Goal: Task Accomplishment & Management: Manage account settings

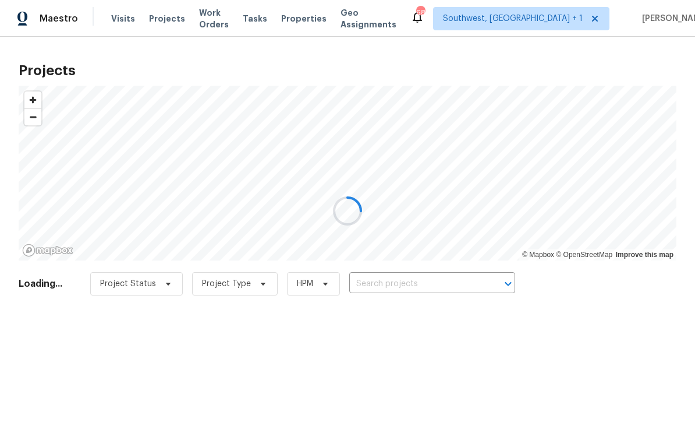
click at [458, 288] on div at bounding box center [347, 211] width 695 height 422
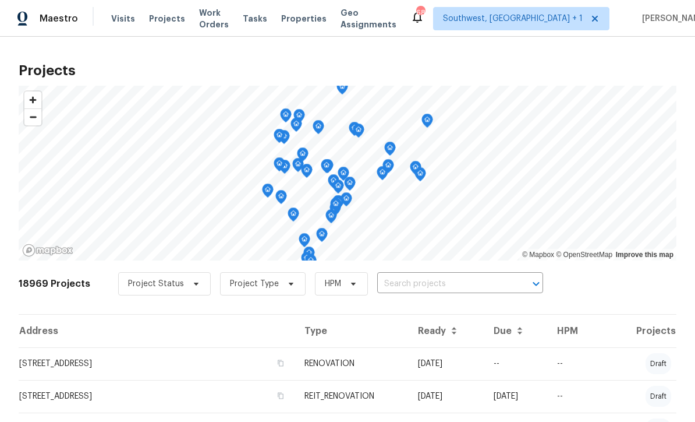
click at [455, 287] on input "text" at bounding box center [443, 284] width 133 height 18
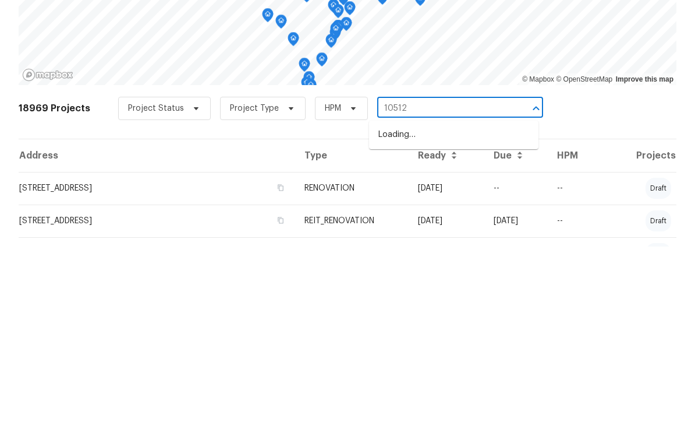
type input "10512"
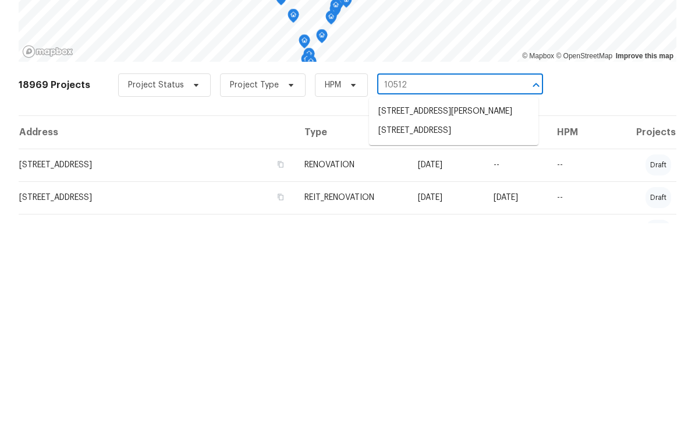
click at [471, 320] on li "[STREET_ADDRESS]" at bounding box center [453, 329] width 169 height 19
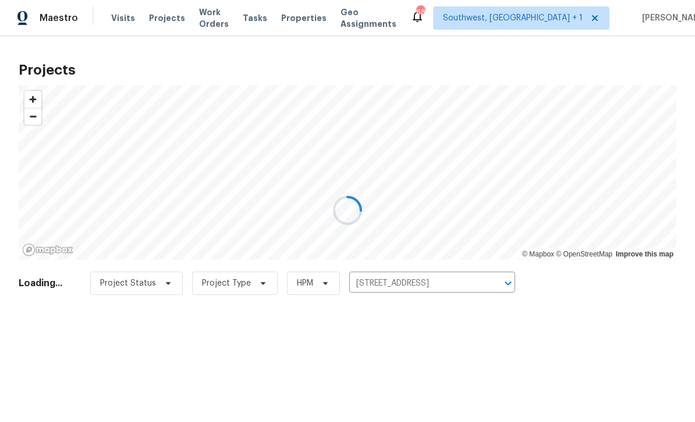
scroll to position [1, 0]
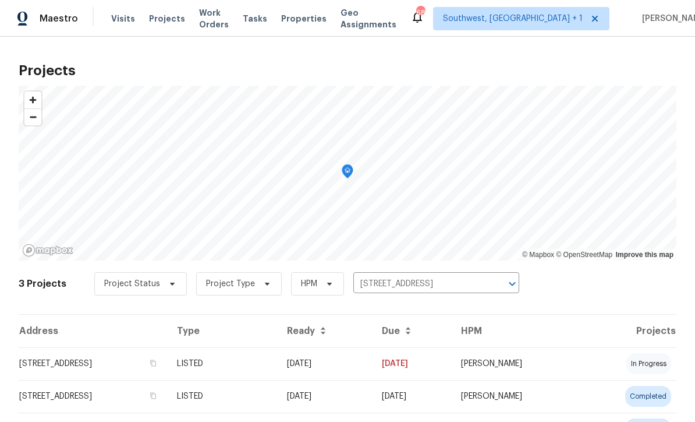
click at [373, 367] on td "[DATE]" at bounding box center [325, 363] width 95 height 33
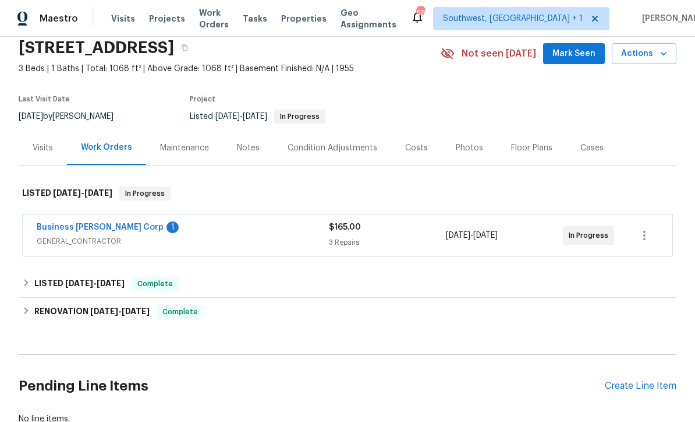
scroll to position [59, 0]
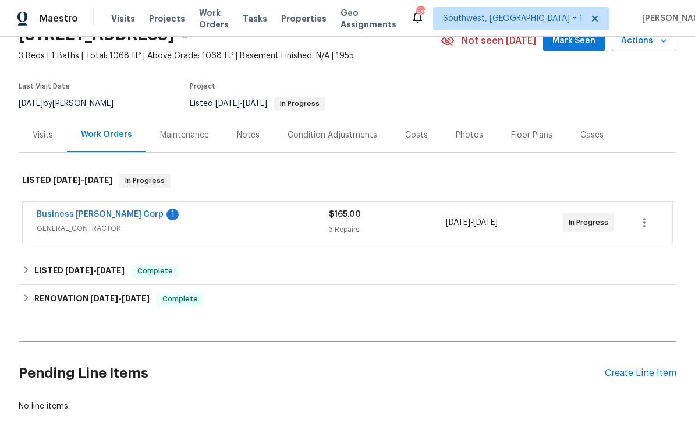
click at [61, 214] on link "Business [PERSON_NAME] Corp" at bounding box center [100, 214] width 127 height 8
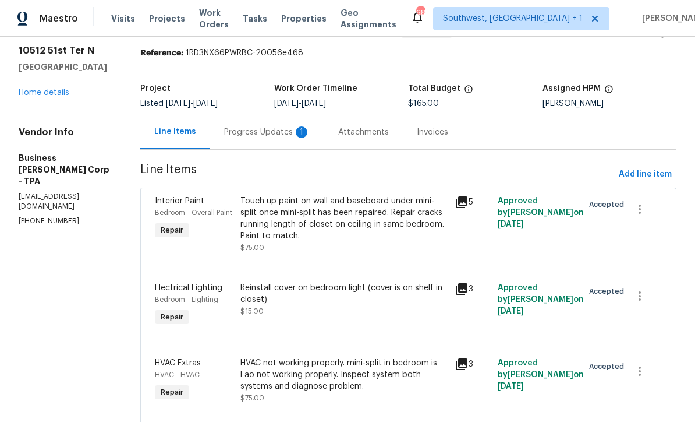
scroll to position [36, 0]
click at [385, 385] on div "HVAC not working properly. mini-split in bedroom is Lao not working properly. I…" at bounding box center [344, 375] width 207 height 35
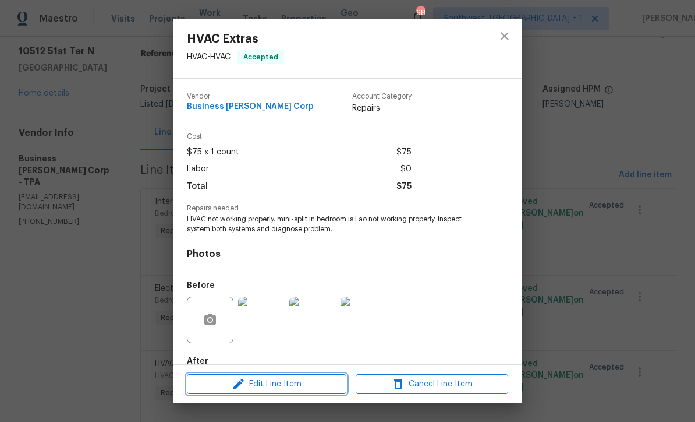
click at [320, 387] on span "Edit Line Item" at bounding box center [266, 384] width 153 height 15
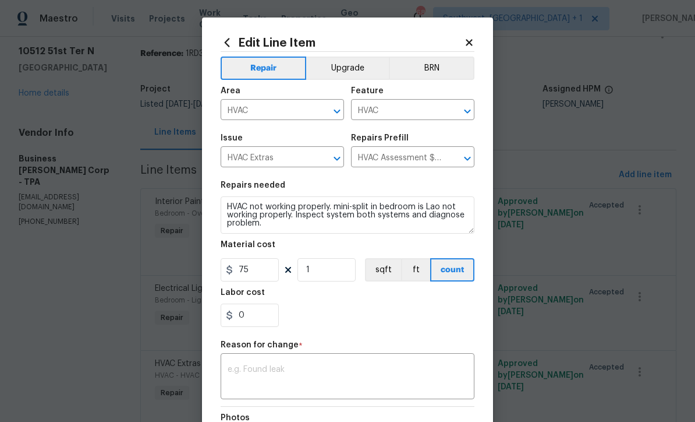
click at [317, 161] on icon "Clear" at bounding box center [322, 159] width 12 height 12
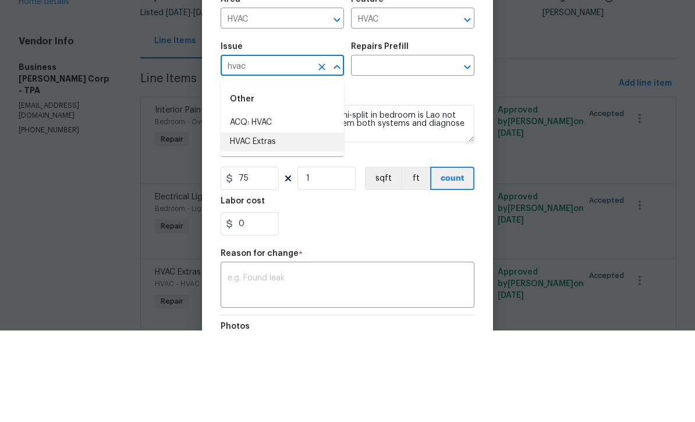
click at [289, 224] on li "HVAC Extras" at bounding box center [282, 233] width 123 height 19
type input "HVAC Extras"
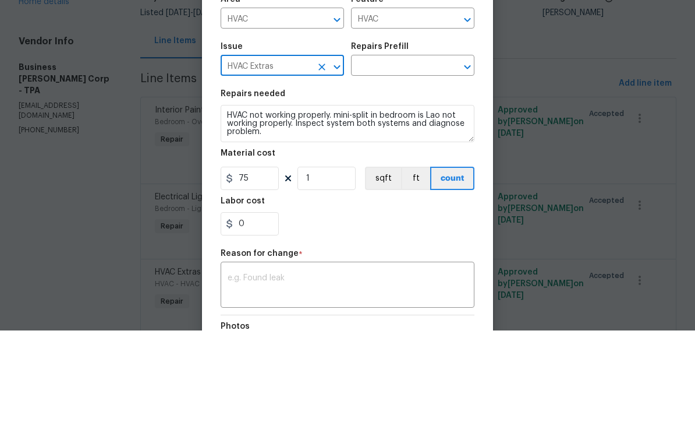
click at [431, 149] on input "text" at bounding box center [396, 158] width 91 height 18
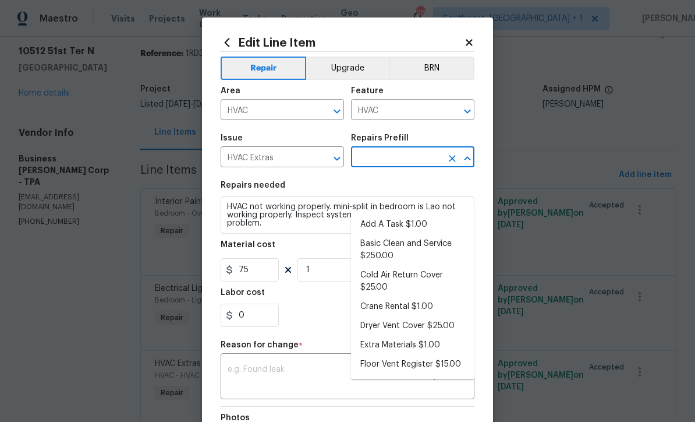
scroll to position [0, 0]
click at [410, 115] on input "HVAC" at bounding box center [396, 111] width 91 height 18
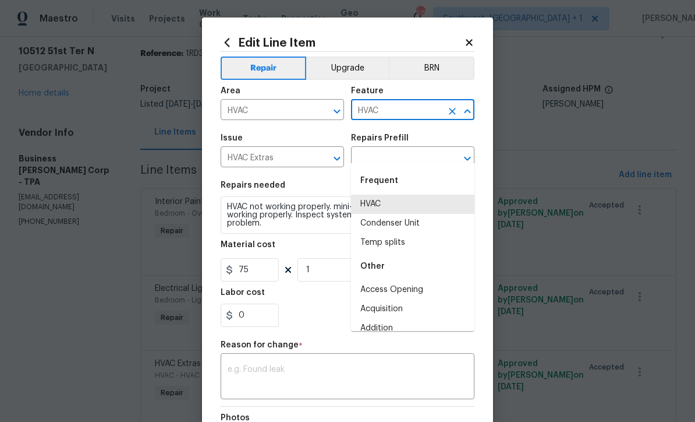
click at [323, 159] on icon "Clear" at bounding box center [322, 158] width 7 height 7
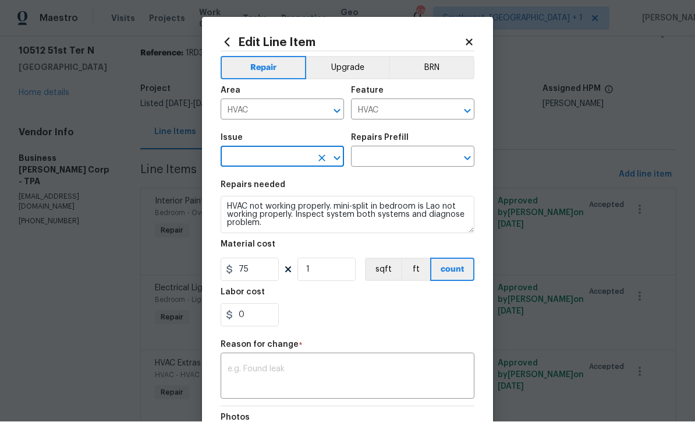
click at [406, 111] on input "HVAC" at bounding box center [396, 111] width 91 height 18
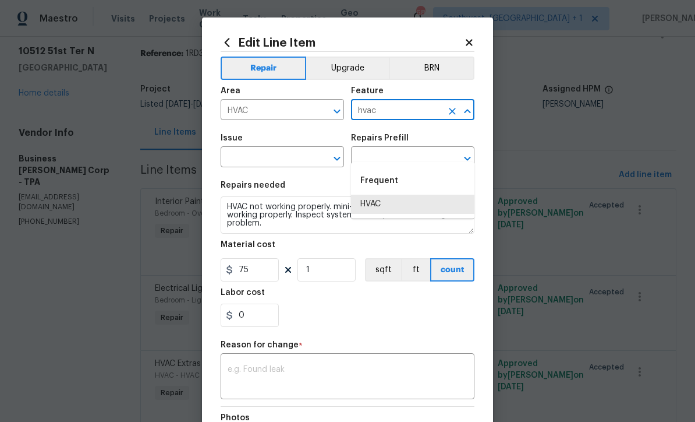
click at [381, 194] on li "HVAC" at bounding box center [412, 203] width 123 height 19
type input "HVAC"
click at [323, 158] on icon "Clear" at bounding box center [322, 159] width 12 height 12
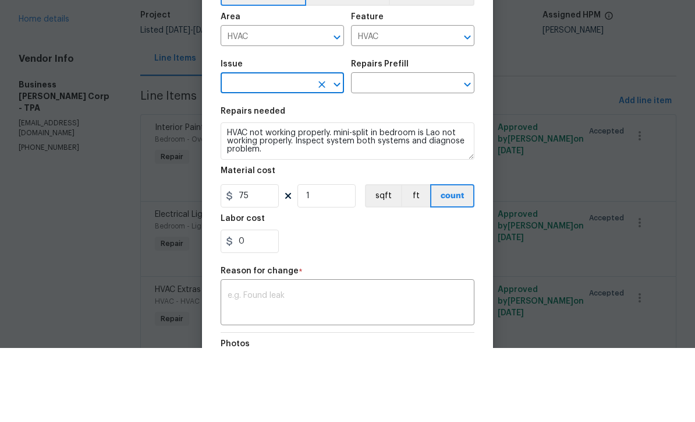
click at [301, 149] on input "text" at bounding box center [266, 158] width 91 height 18
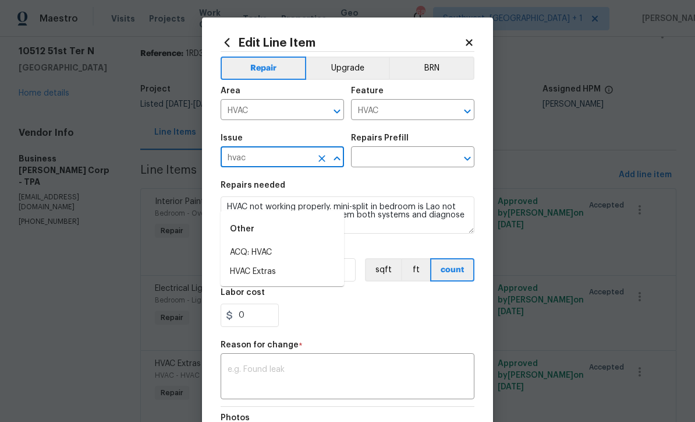
click at [296, 161] on input "hvac" at bounding box center [266, 158] width 91 height 18
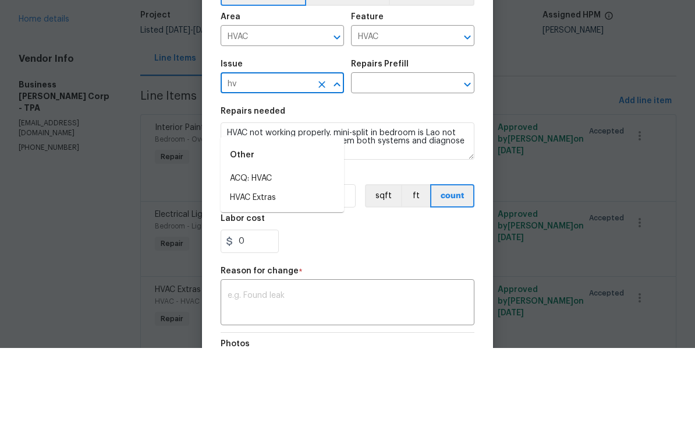
type input "h"
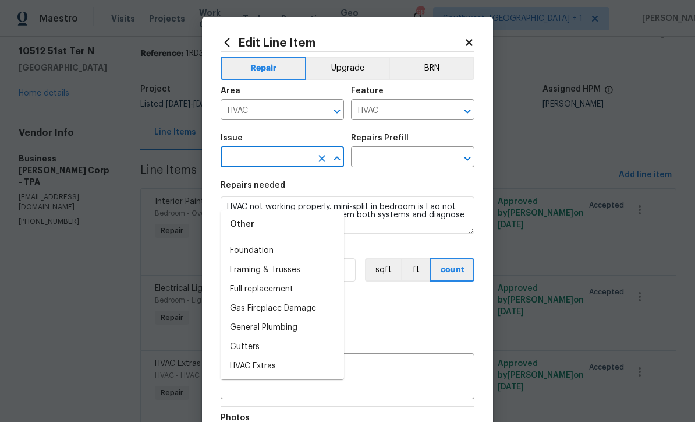
scroll to position [871, 0]
click at [290, 280] on li "Full replacement" at bounding box center [282, 289] width 123 height 19
type input "Full replacement"
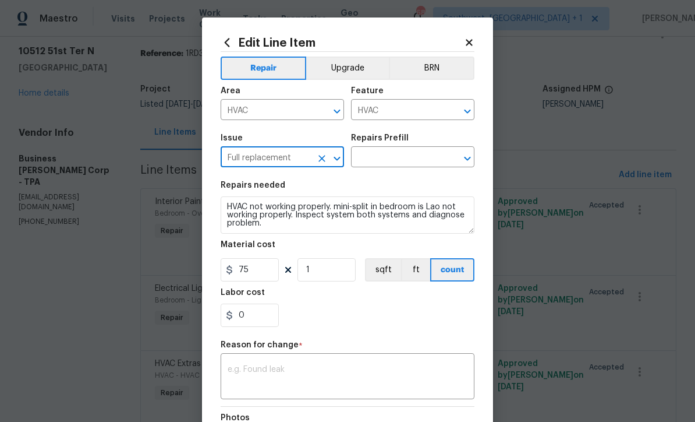
click at [425, 158] on input "text" at bounding box center [396, 158] width 91 height 18
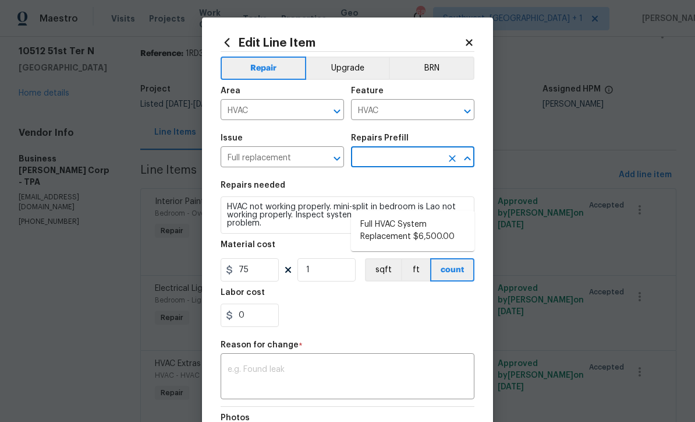
click at [327, 161] on icon "Clear" at bounding box center [322, 159] width 12 height 12
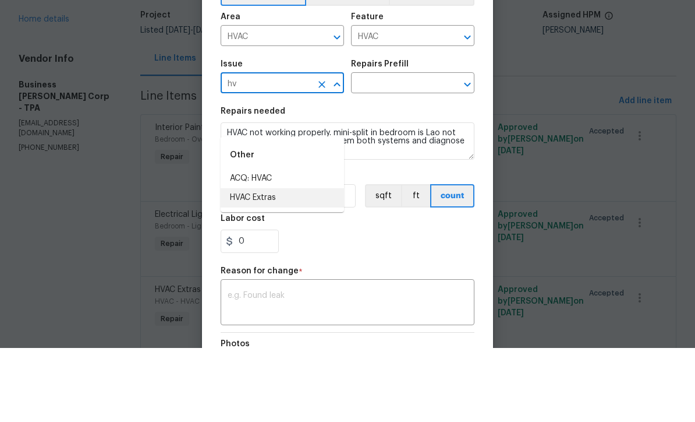
click at [289, 262] on li "HVAC Extras" at bounding box center [282, 271] width 123 height 19
type input "HVAC Extras"
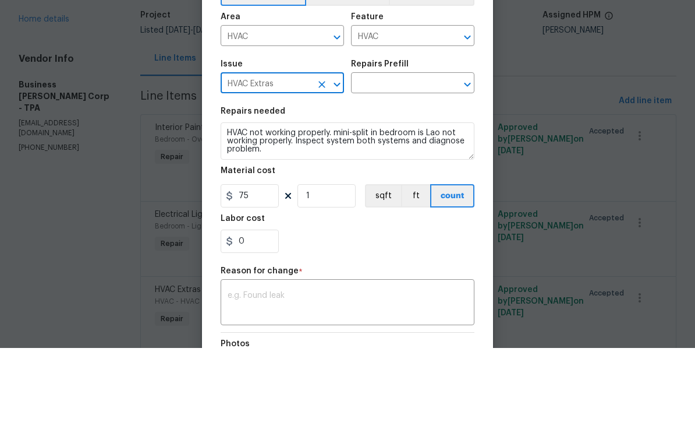
click at [406, 149] on input "text" at bounding box center [396, 158] width 91 height 18
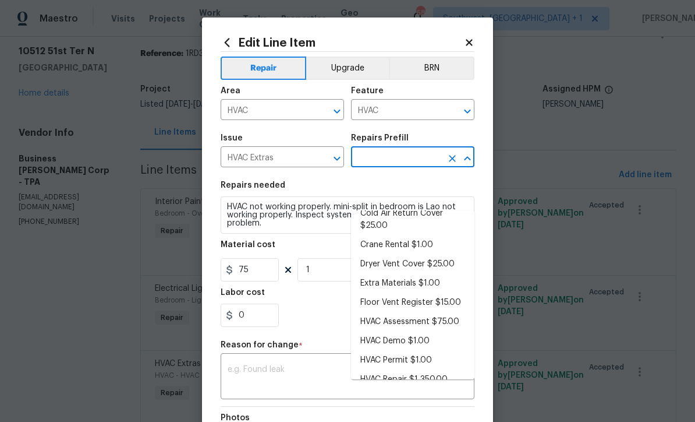
scroll to position [61, 0]
click at [446, 370] on li "HVAC Repair $1,350.00" at bounding box center [412, 379] width 123 height 19
type input "HVAC Repair $1,350.00"
type textarea "HVAC Repair"
type input "HVAC Repair $1,350.00"
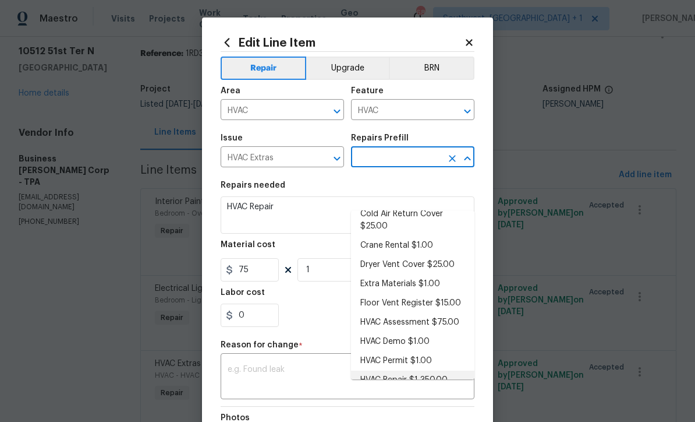
type input "1350"
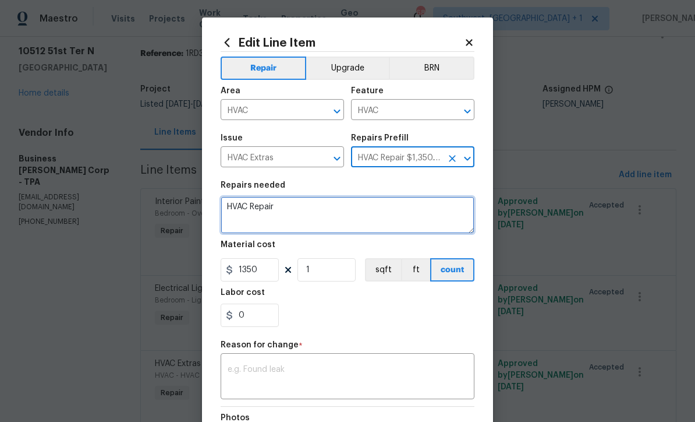
click at [317, 217] on textarea "HVAC Repair" at bounding box center [348, 214] width 254 height 37
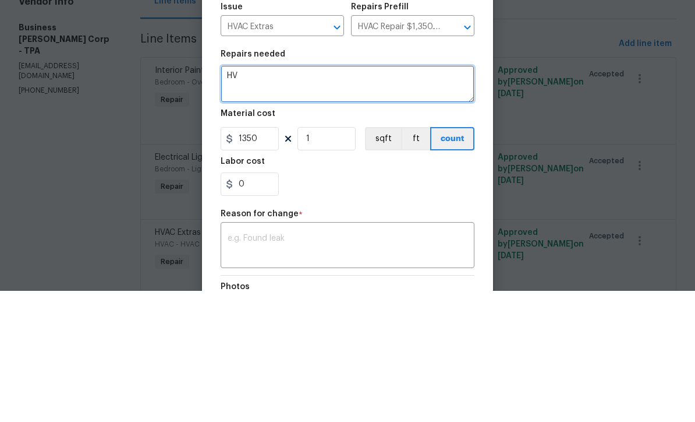
type textarea "H"
click at [250, 196] on textarea at bounding box center [348, 214] width 254 height 37
paste textarea "Installation of a new mini split, inverter and with heating $1,450"
type textarea "Installation of a new mini split, inverter and with heating"
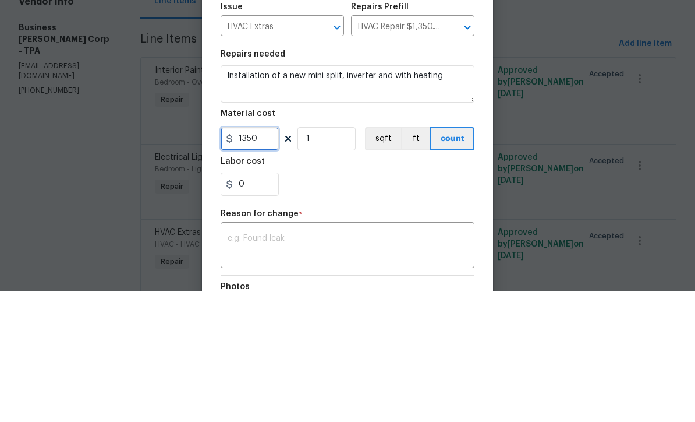
click at [263, 258] on input "1350" at bounding box center [250, 269] width 58 height 23
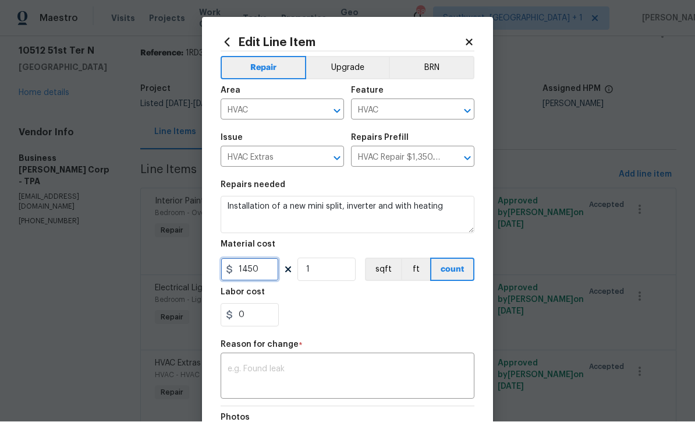
type input "1450"
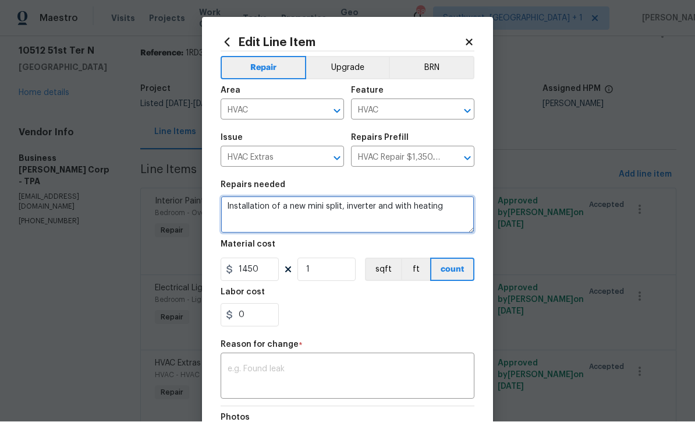
click at [346, 206] on textarea "Installation of a new mini split, inverter and with heating" at bounding box center [348, 214] width 254 height 37
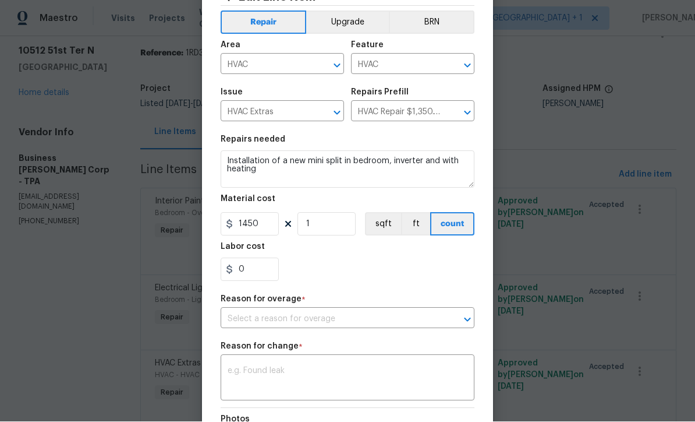
scroll to position [82, 0]
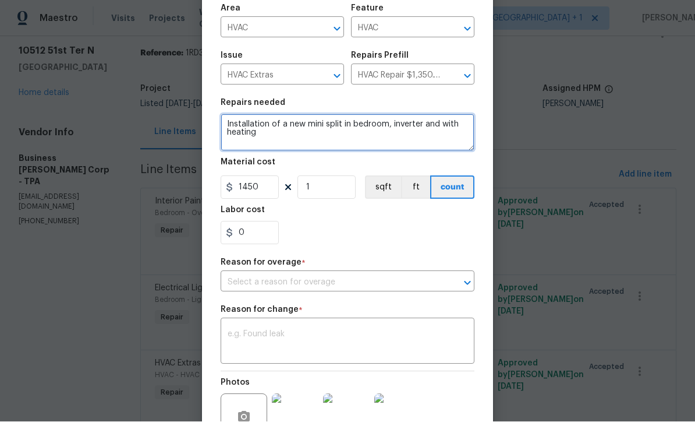
type textarea "Installation of a new mini split in bedroom, inverter and with heating"
click at [376, 281] on input "text" at bounding box center [331, 283] width 221 height 18
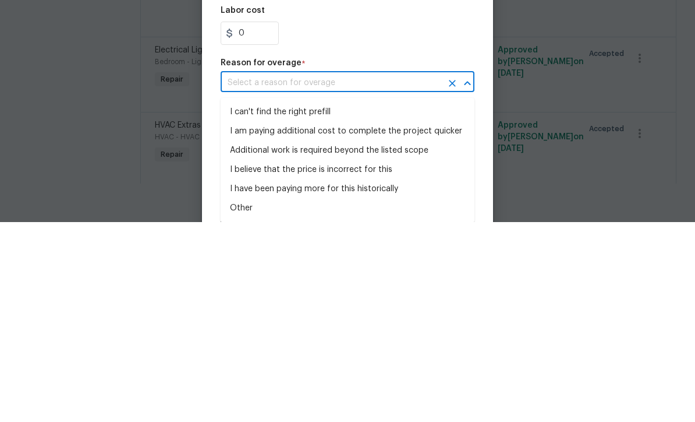
click at [314, 302] on li "I can't find the right prefill" at bounding box center [348, 311] width 254 height 19
type input "I can't find the right prefill"
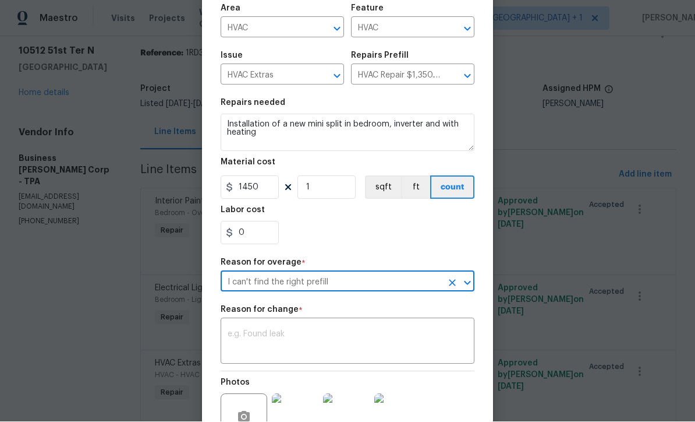
click at [239, 345] on textarea at bounding box center [348, 342] width 240 height 24
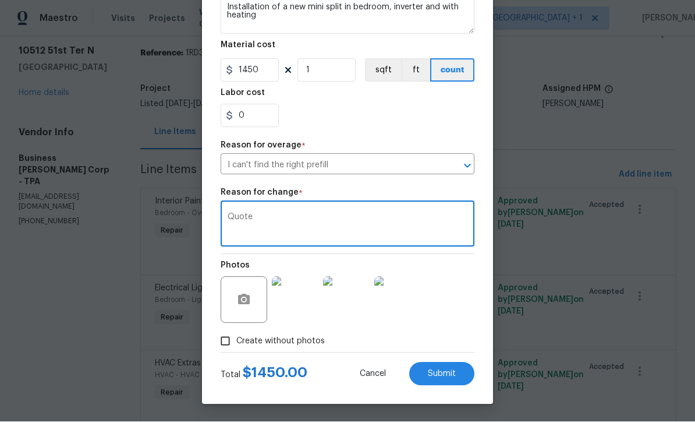
scroll to position [203, 0]
click at [259, 217] on textarea "Quote" at bounding box center [348, 225] width 240 height 24
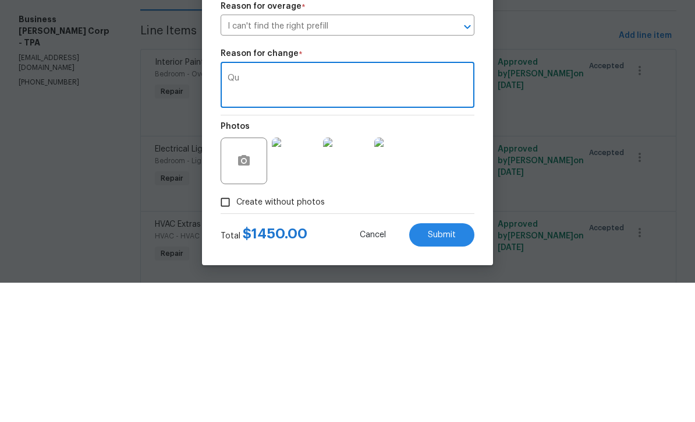
type textarea "Q"
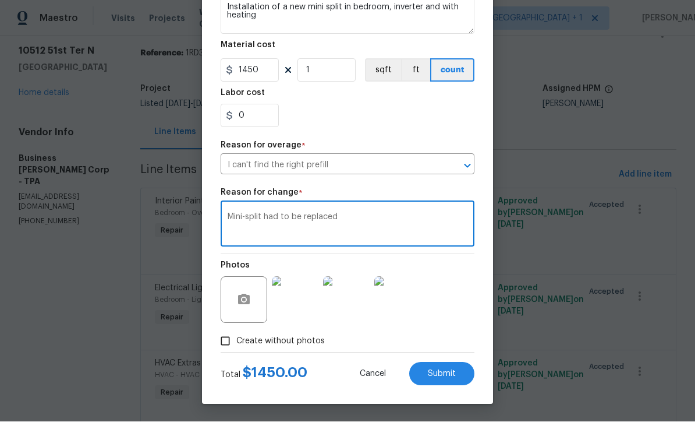
type textarea "Mini-split had to be replaced"
click at [356, 313] on img at bounding box center [346, 300] width 47 height 47
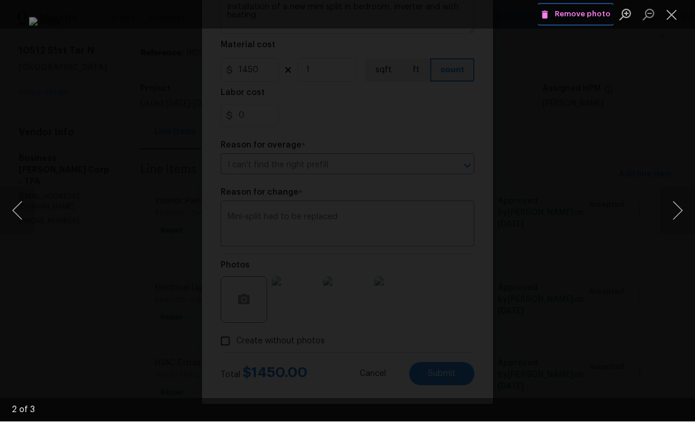
click at [585, 15] on span "Remove photo" at bounding box center [576, 14] width 70 height 13
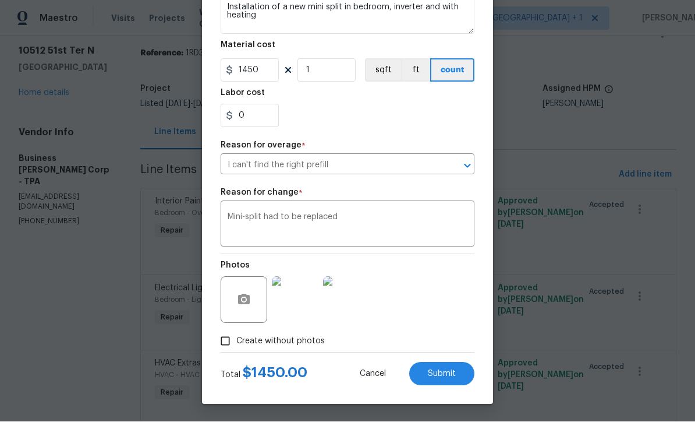
click at [436, 306] on div "Photos" at bounding box center [348, 292] width 254 height 76
click at [455, 378] on button "Submit" at bounding box center [441, 373] width 65 height 23
type textarea "HVAC not working properly. mini-split in bedroom is Lao not working properly. I…"
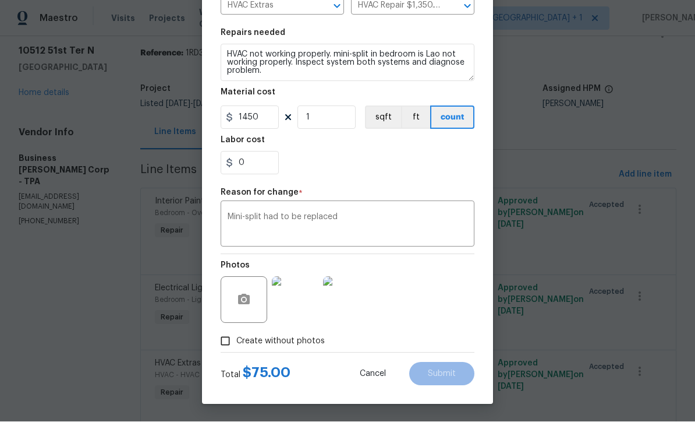
type input "HVAC Assessment $75.00"
type input "75"
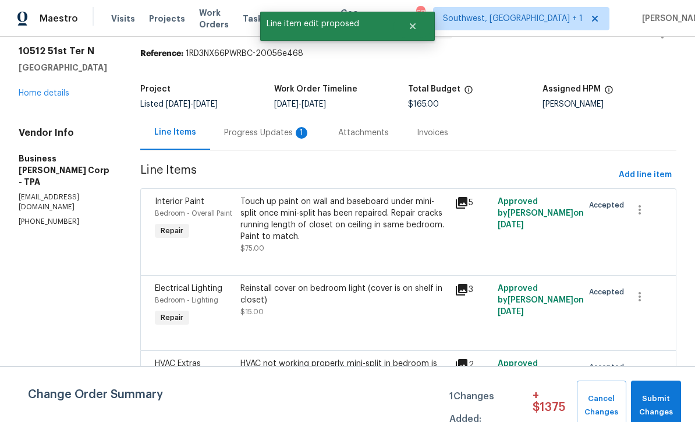
scroll to position [0, 0]
click at [658, 404] on span "Submit Changes" at bounding box center [656, 405] width 38 height 27
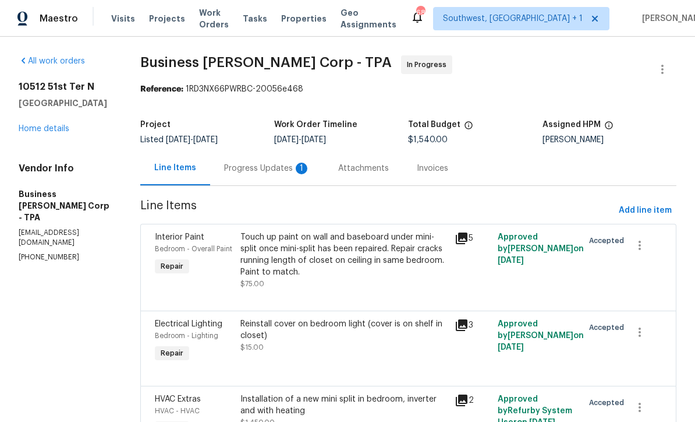
click at [271, 151] on div "Progress Updates 1" at bounding box center [267, 168] width 114 height 34
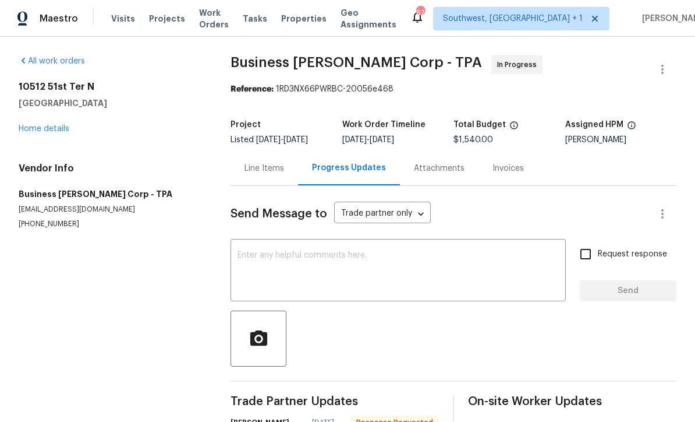
click at [48, 125] on link "Home details" at bounding box center [44, 129] width 51 height 8
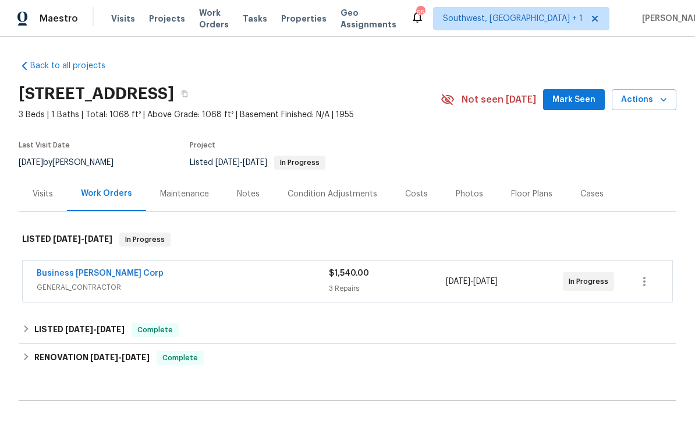
click at [218, 22] on span "Work Orders" at bounding box center [214, 18] width 30 height 23
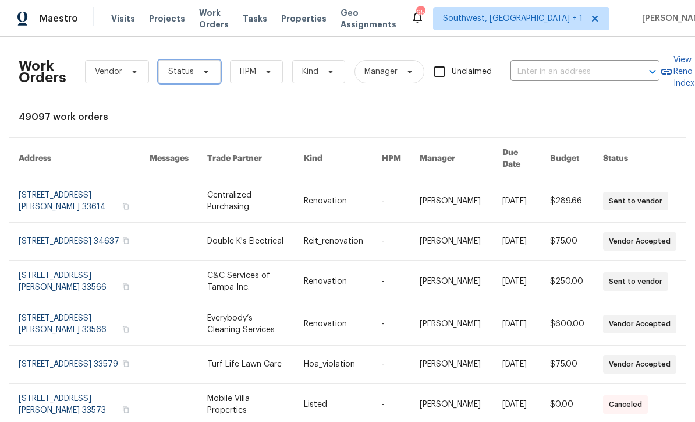
click at [191, 73] on span "Status" at bounding box center [181, 72] width 26 height 12
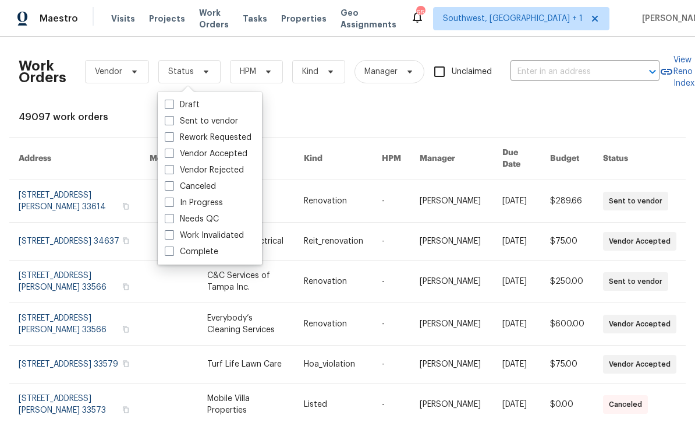
click at [174, 220] on span at bounding box center [169, 218] width 9 height 9
click at [172, 220] on input "Needs QC" at bounding box center [169, 217] width 8 height 8
checkbox input "true"
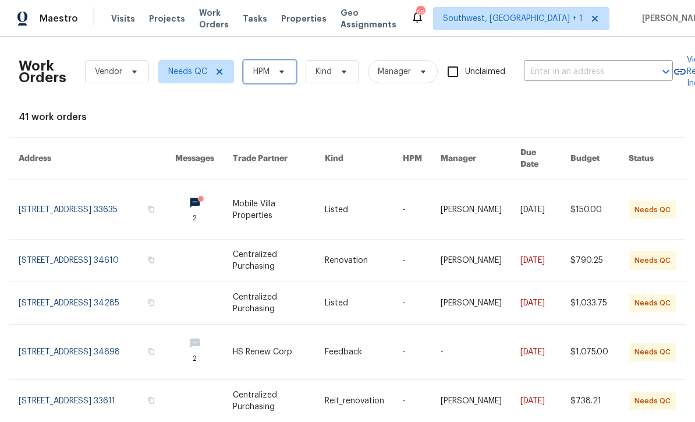
click at [284, 75] on icon at bounding box center [281, 71] width 9 height 9
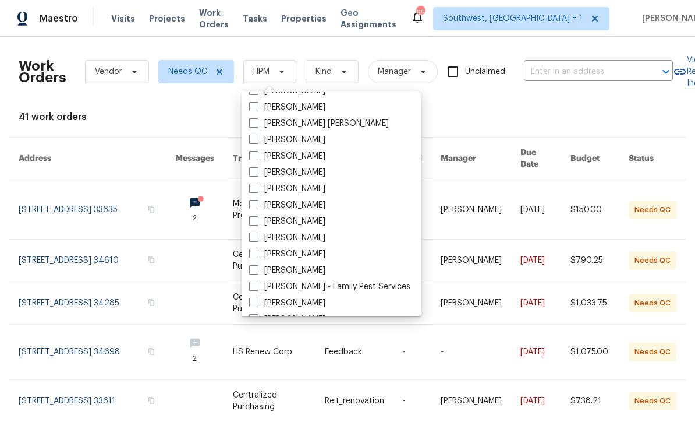
scroll to position [94, 0]
click at [254, 242] on span at bounding box center [253, 238] width 9 height 9
click at [254, 241] on input "[PERSON_NAME]" at bounding box center [253, 237] width 8 height 8
checkbox input "true"
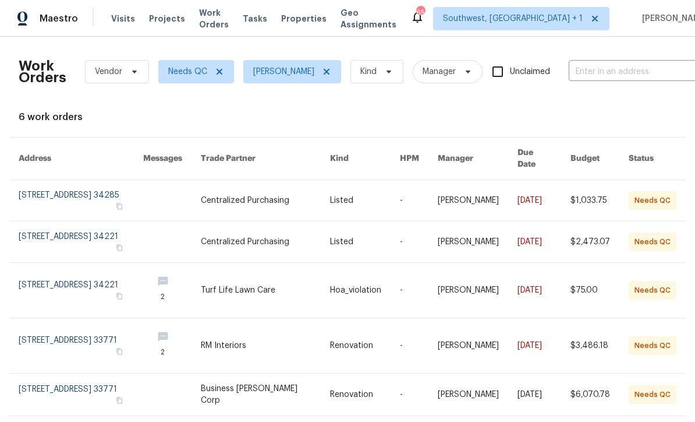
click at [165, 24] on span "Projects" at bounding box center [167, 19] width 36 height 12
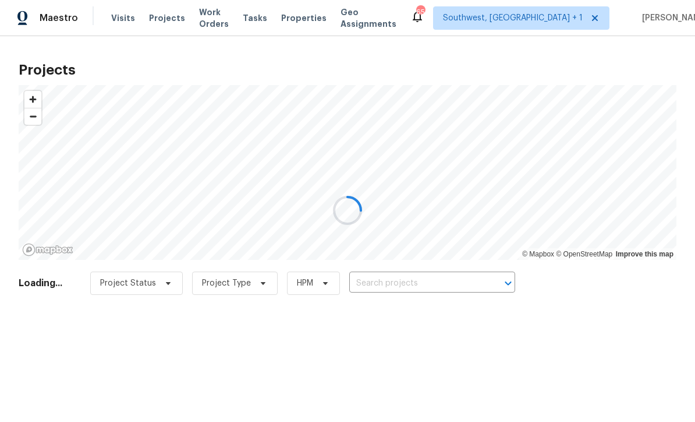
click at [444, 285] on div at bounding box center [347, 211] width 695 height 422
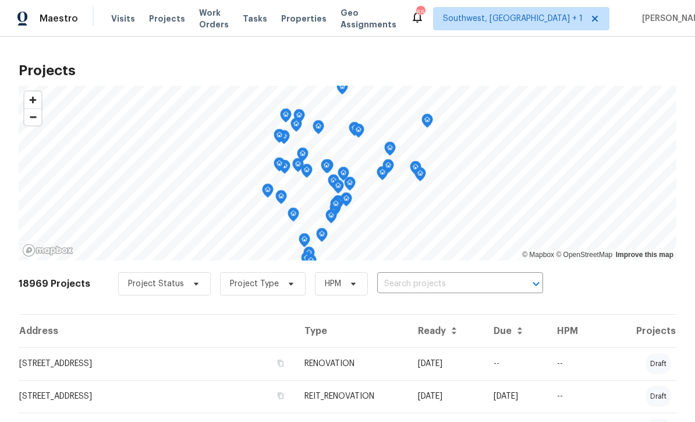
click at [446, 282] on input "text" at bounding box center [443, 284] width 133 height 18
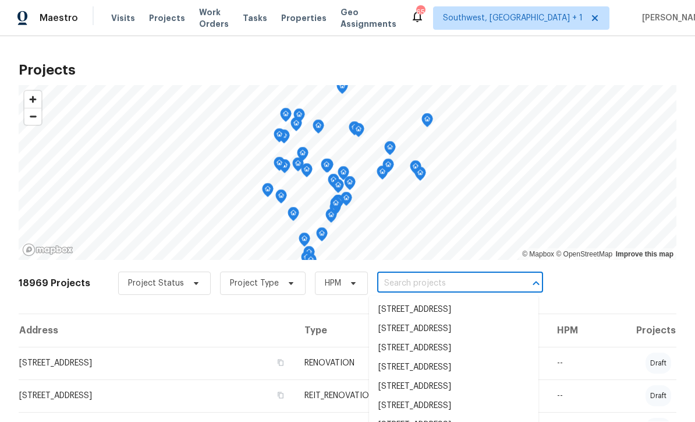
scroll to position [0, 0]
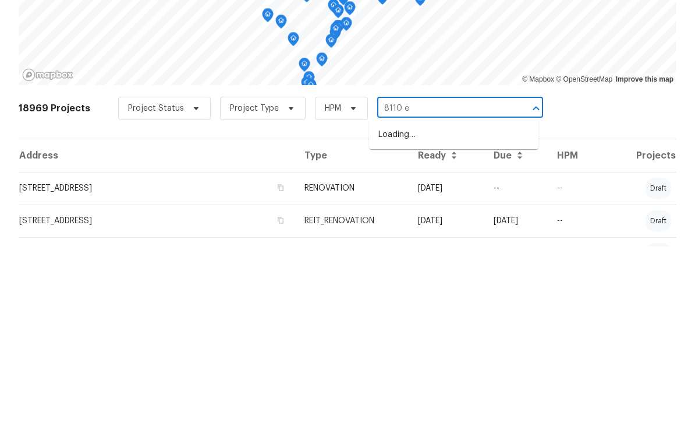
type input "8110 en"
click at [474, 300] on li "[STREET_ADDRESS]" at bounding box center [453, 309] width 169 height 19
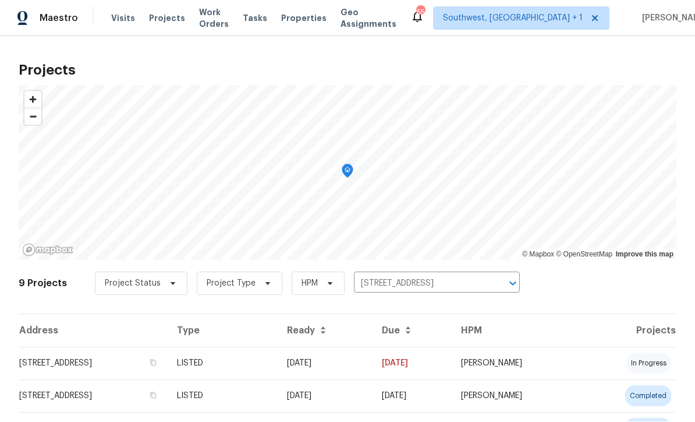
scroll to position [1, 0]
click at [452, 374] on td "[DATE]" at bounding box center [412, 363] width 79 height 33
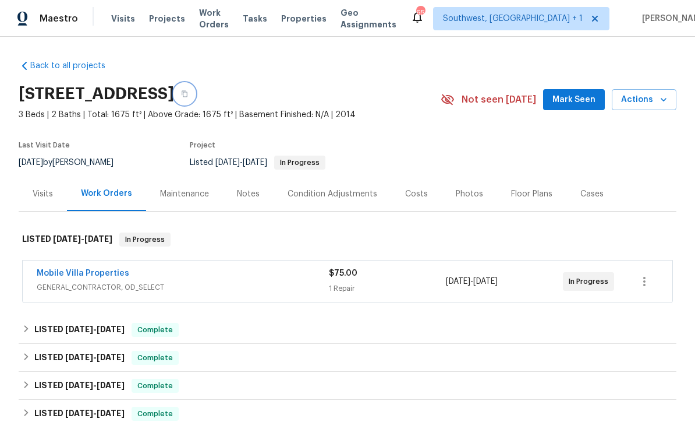
click at [188, 91] on icon "button" at bounding box center [185, 94] width 6 height 6
